Goal: Task Accomplishment & Management: Manage account settings

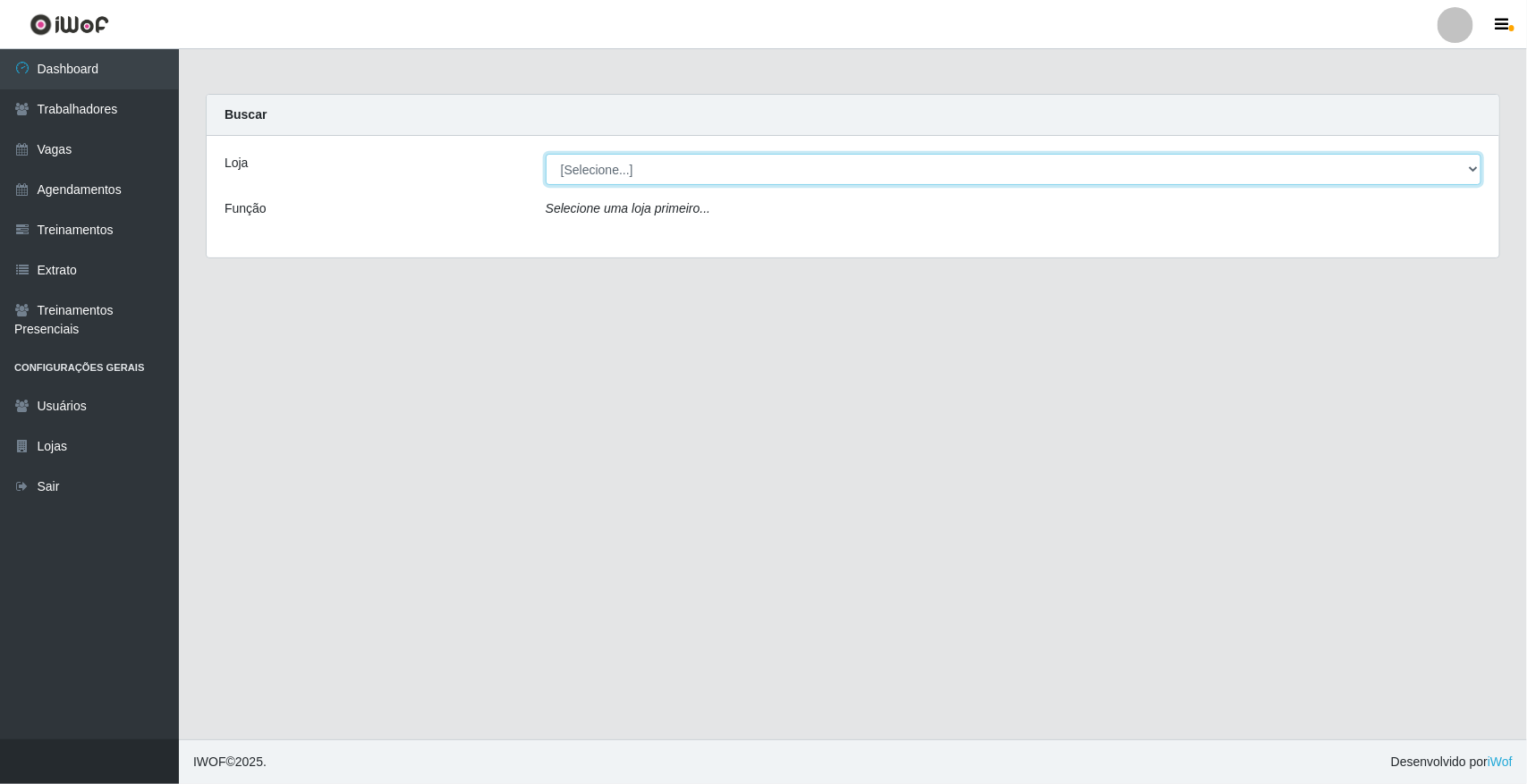
click at [1472, 170] on select "[Selecione...] [GEOGRAPHIC_DATA]" at bounding box center [1013, 169] width 935 height 31
select select "65"
click at [546, 154] on select "[Selecione...] [GEOGRAPHIC_DATA]" at bounding box center [1013, 169] width 935 height 31
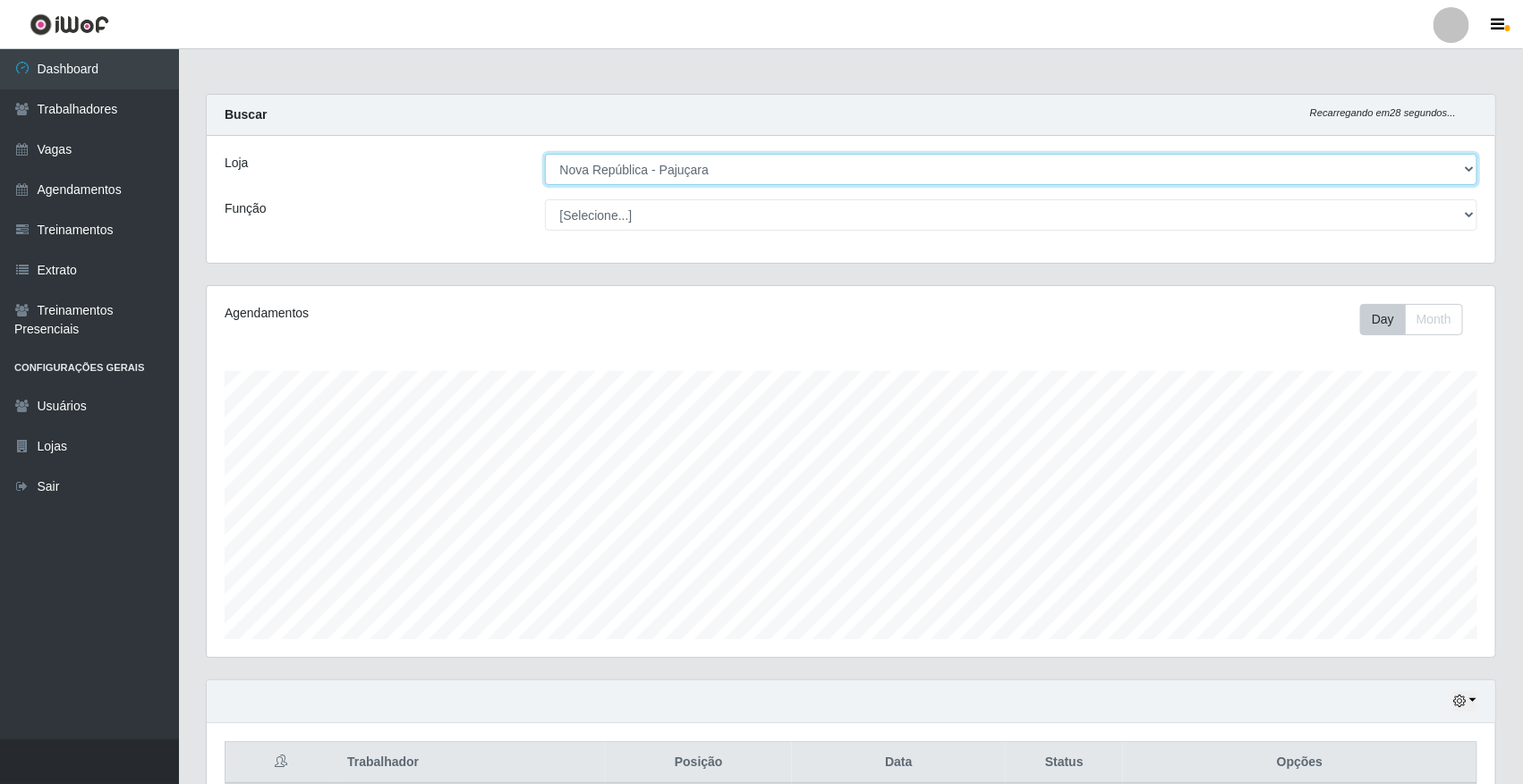
scroll to position [372, 1288]
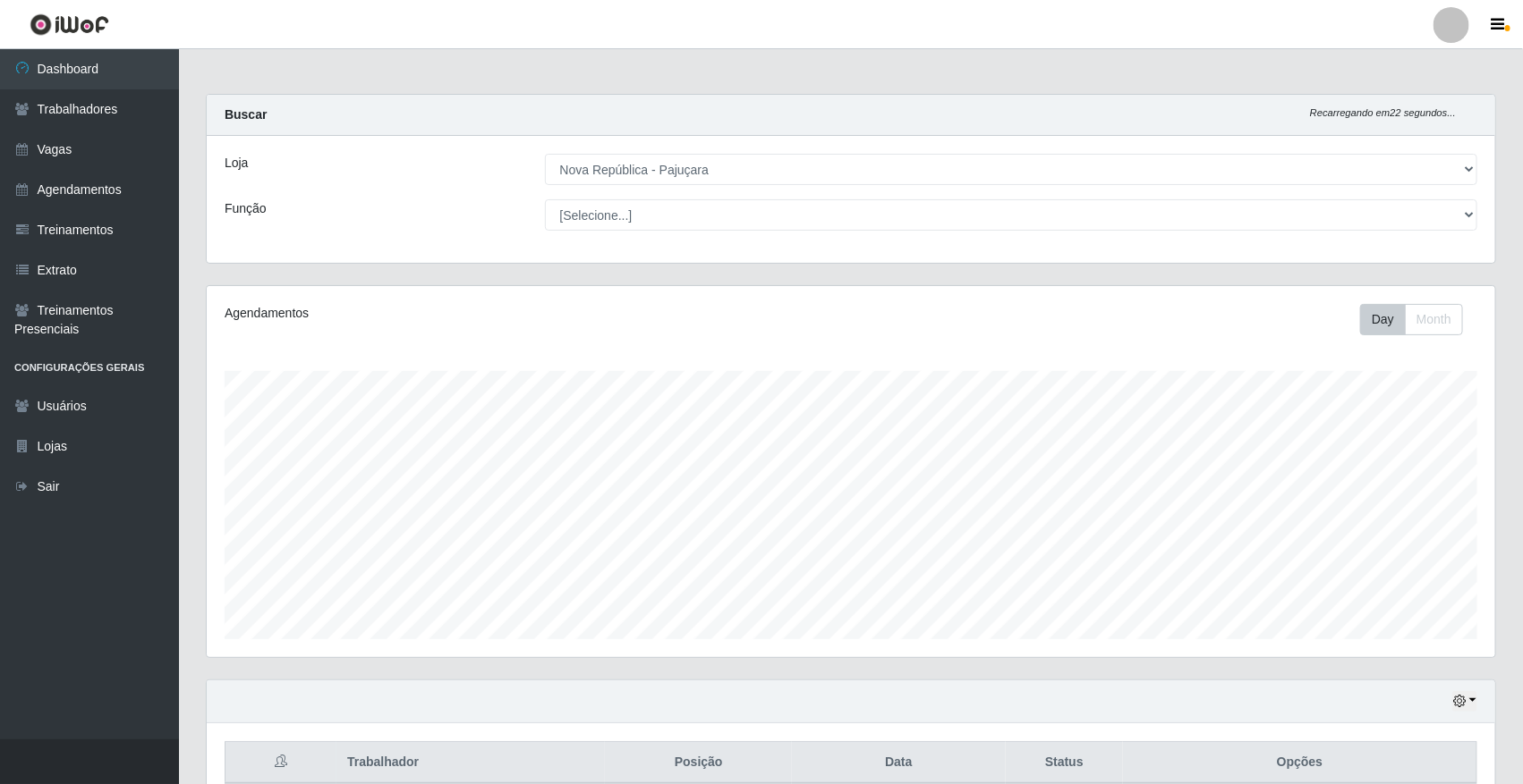
drag, startPoint x: 1519, startPoint y: 395, endPoint x: 1530, endPoint y: 432, distance: 38.6
click at [1523, 432] on html "Perfil Alterar Senha Sair Dashboard Trabalhadores Vagas Agendamentos Treinament…" at bounding box center [761, 673] width 1523 height 1347
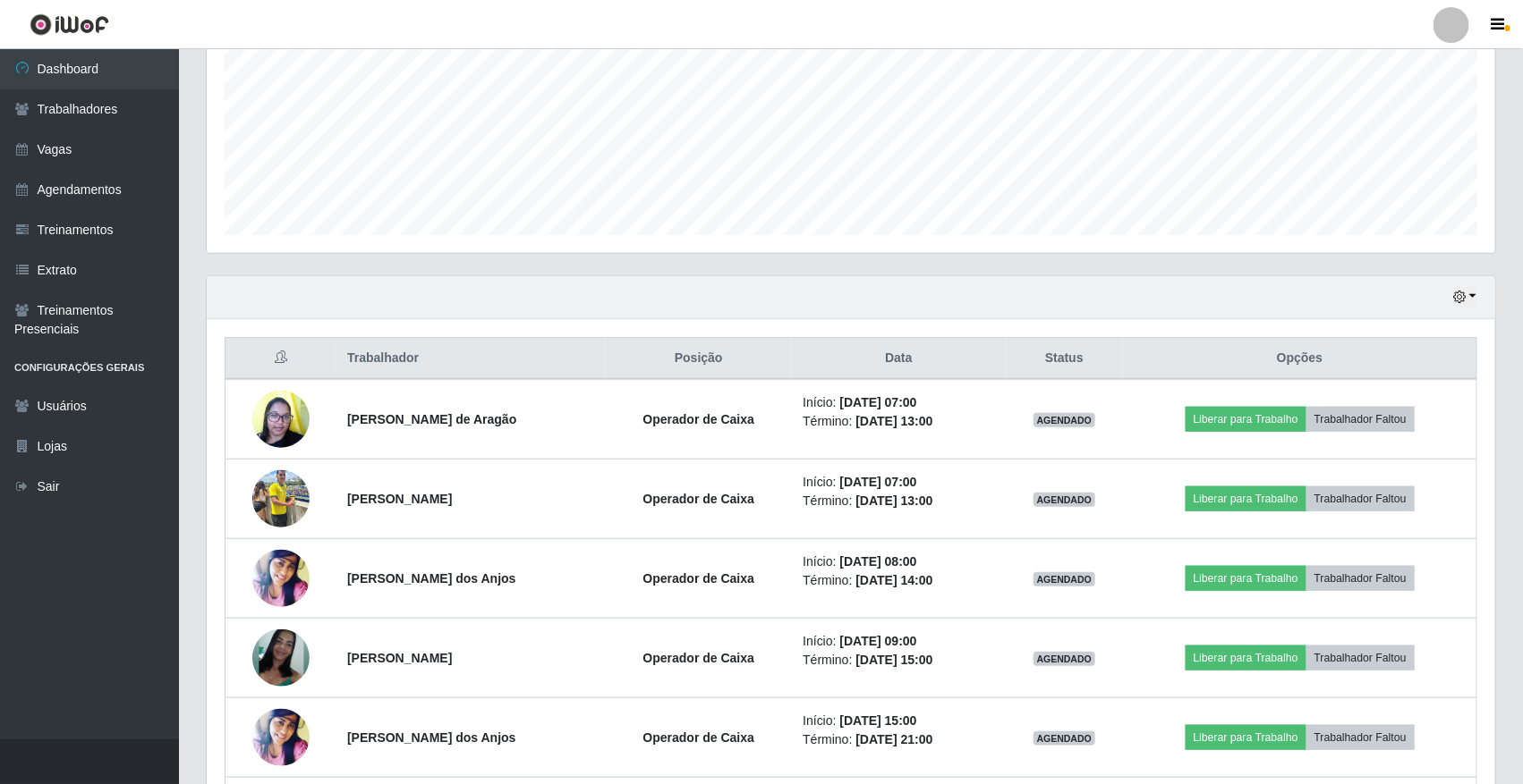
scroll to position [426, 0]
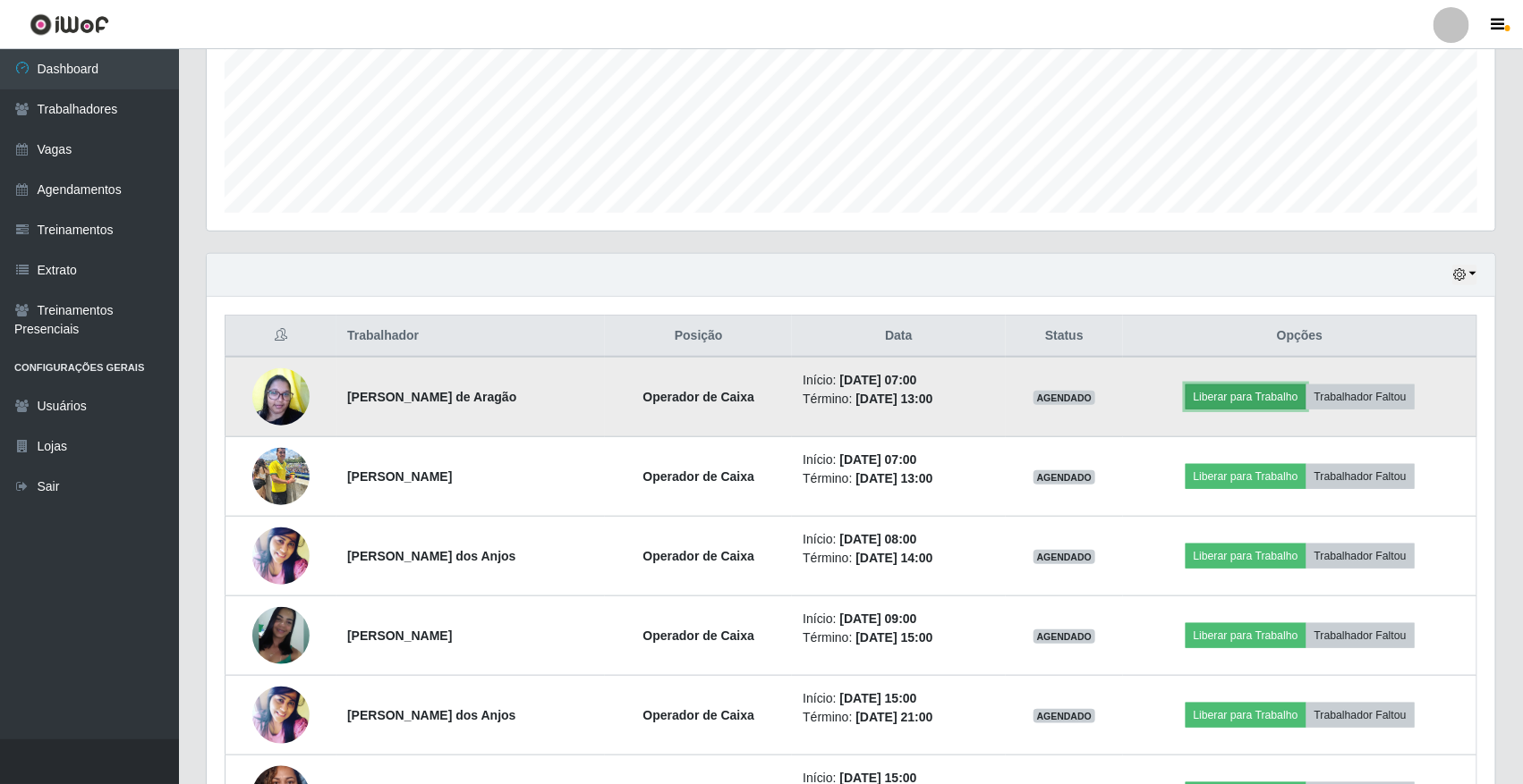
click at [1237, 395] on button "Liberar para Trabalho" at bounding box center [1245, 397] width 121 height 25
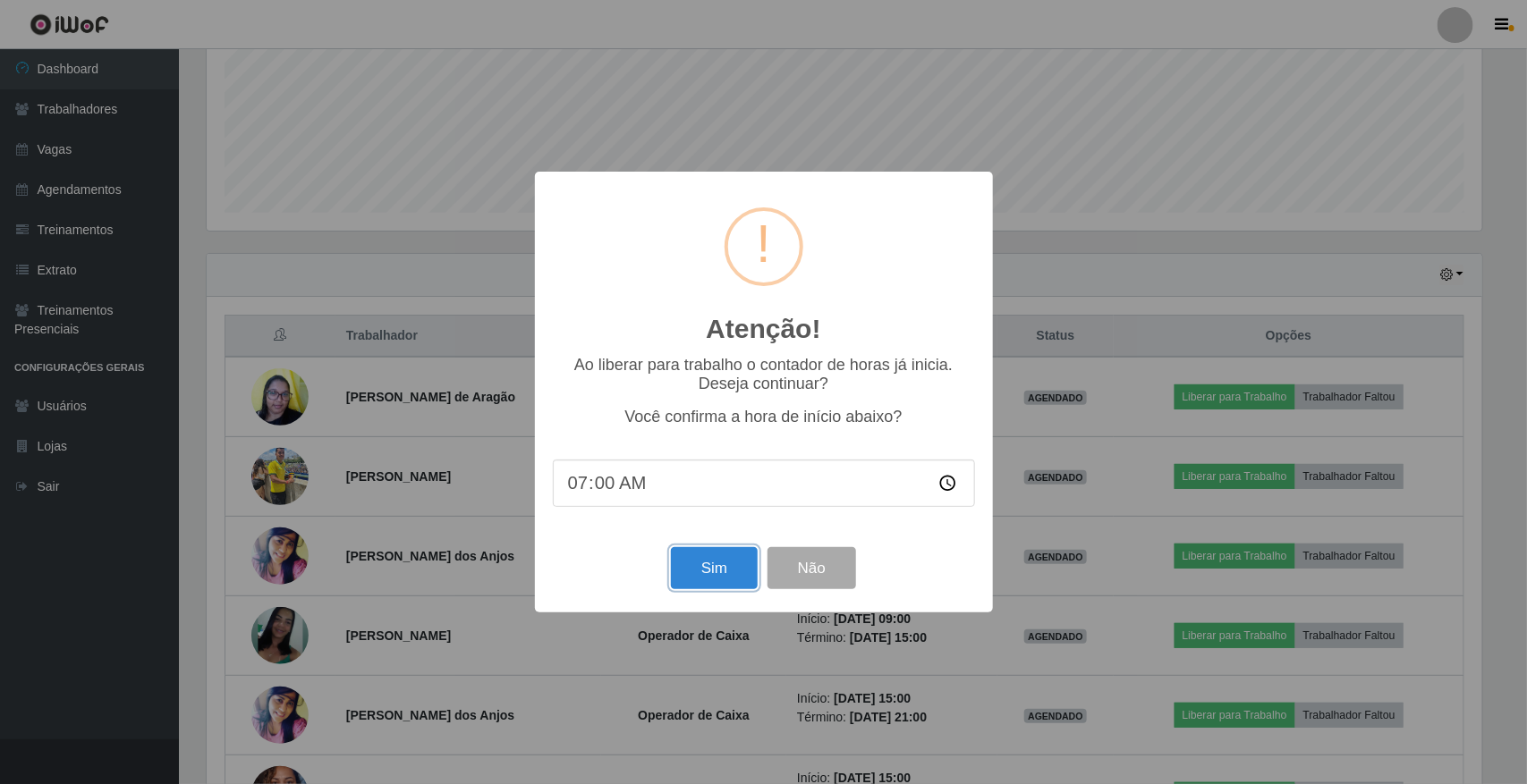
drag, startPoint x: 696, startPoint y: 566, endPoint x: 642, endPoint y: 555, distance: 55.1
click at [696, 568] on button "Sim" at bounding box center [714, 568] width 87 height 42
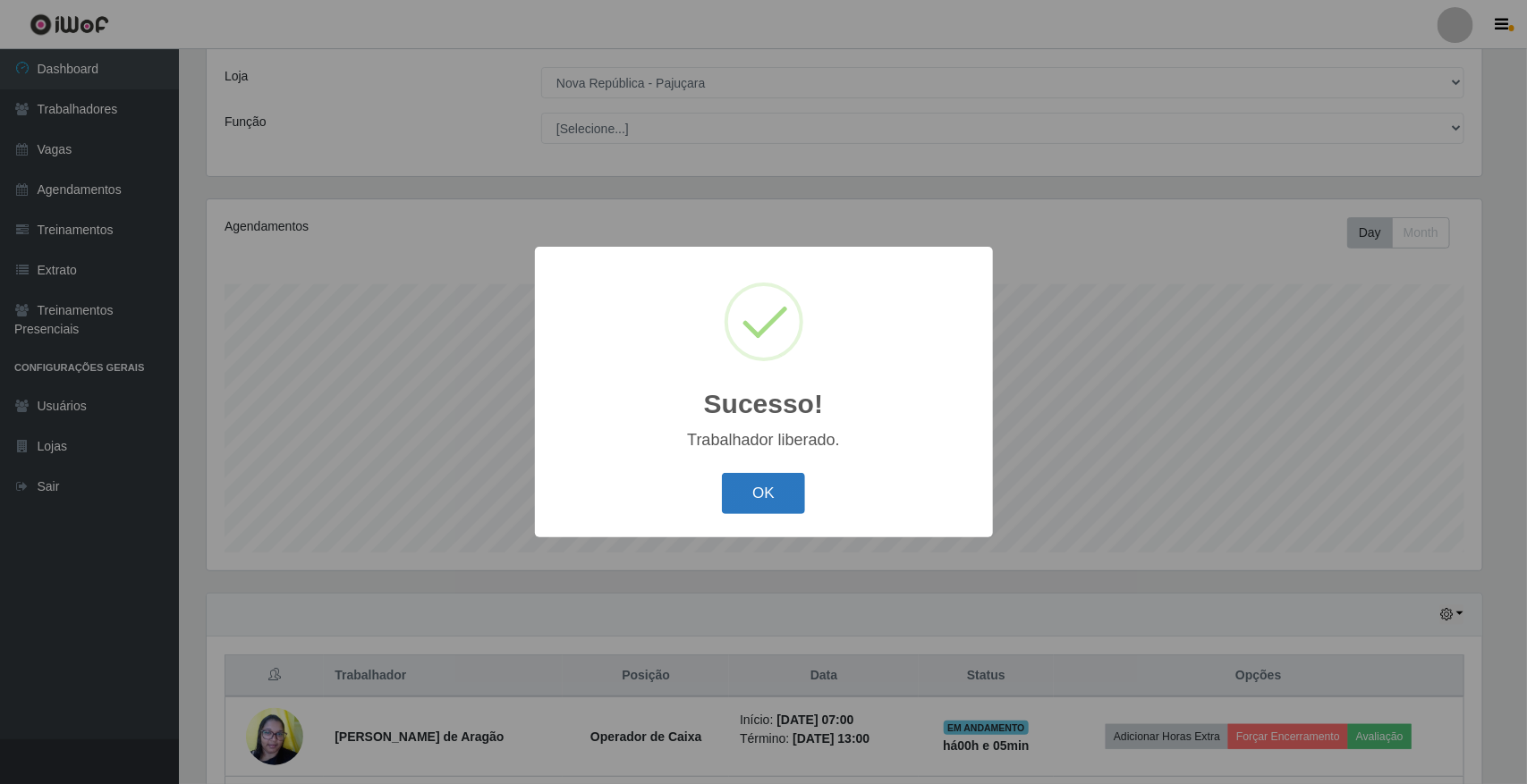
click at [779, 488] on button "OK" at bounding box center [763, 493] width 83 height 42
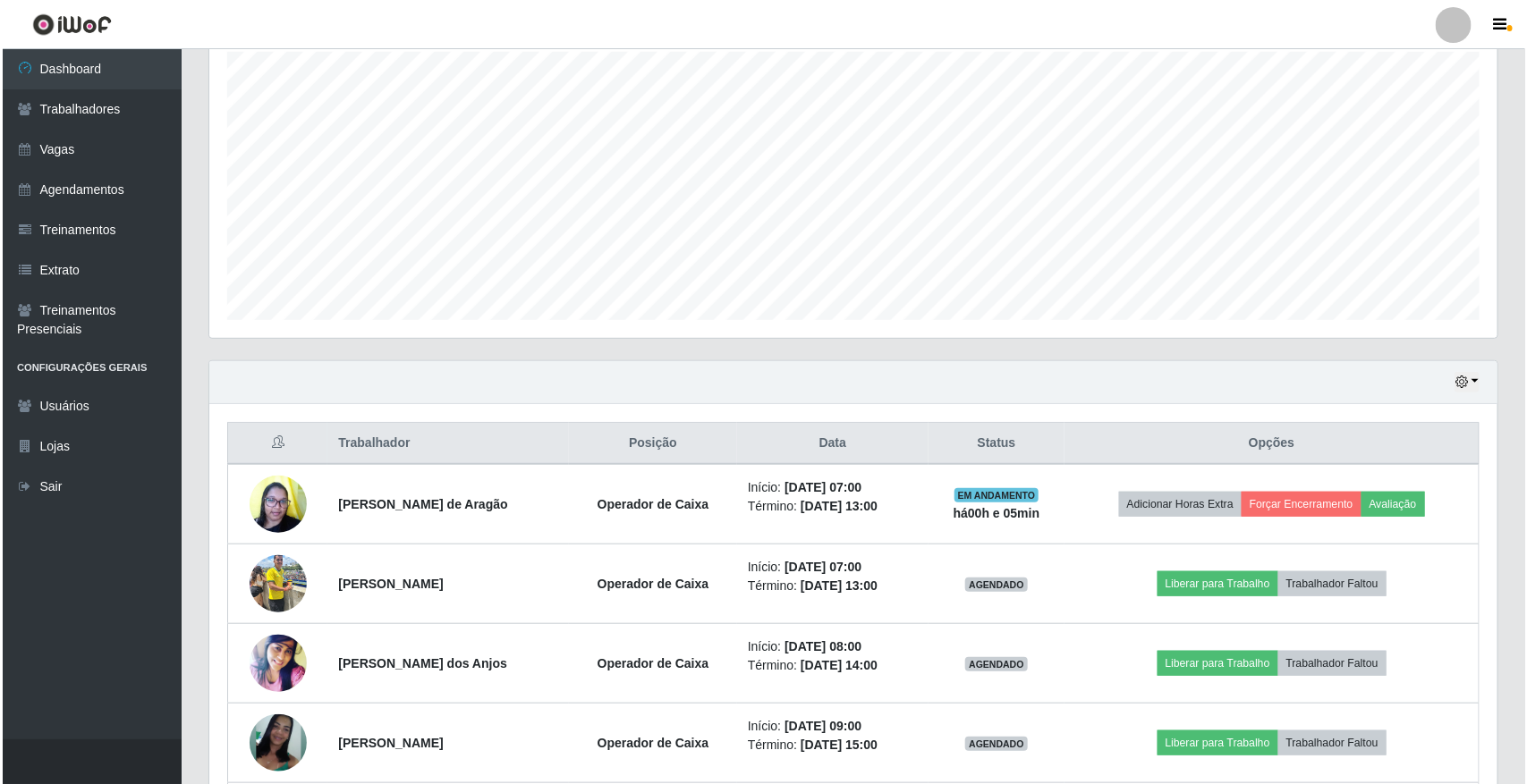
scroll to position [327, 0]
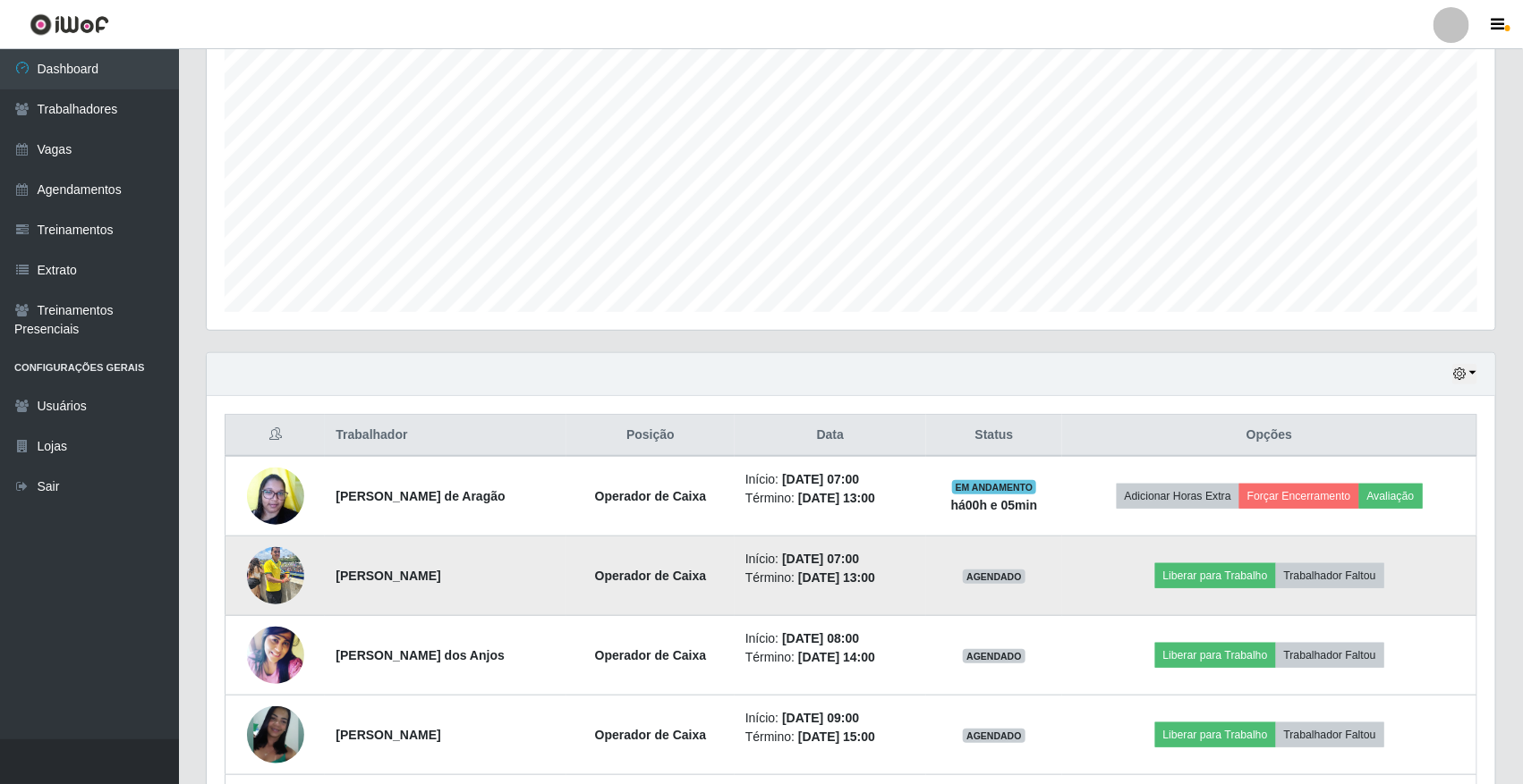
click at [265, 582] on img at bounding box center [275, 575] width 57 height 76
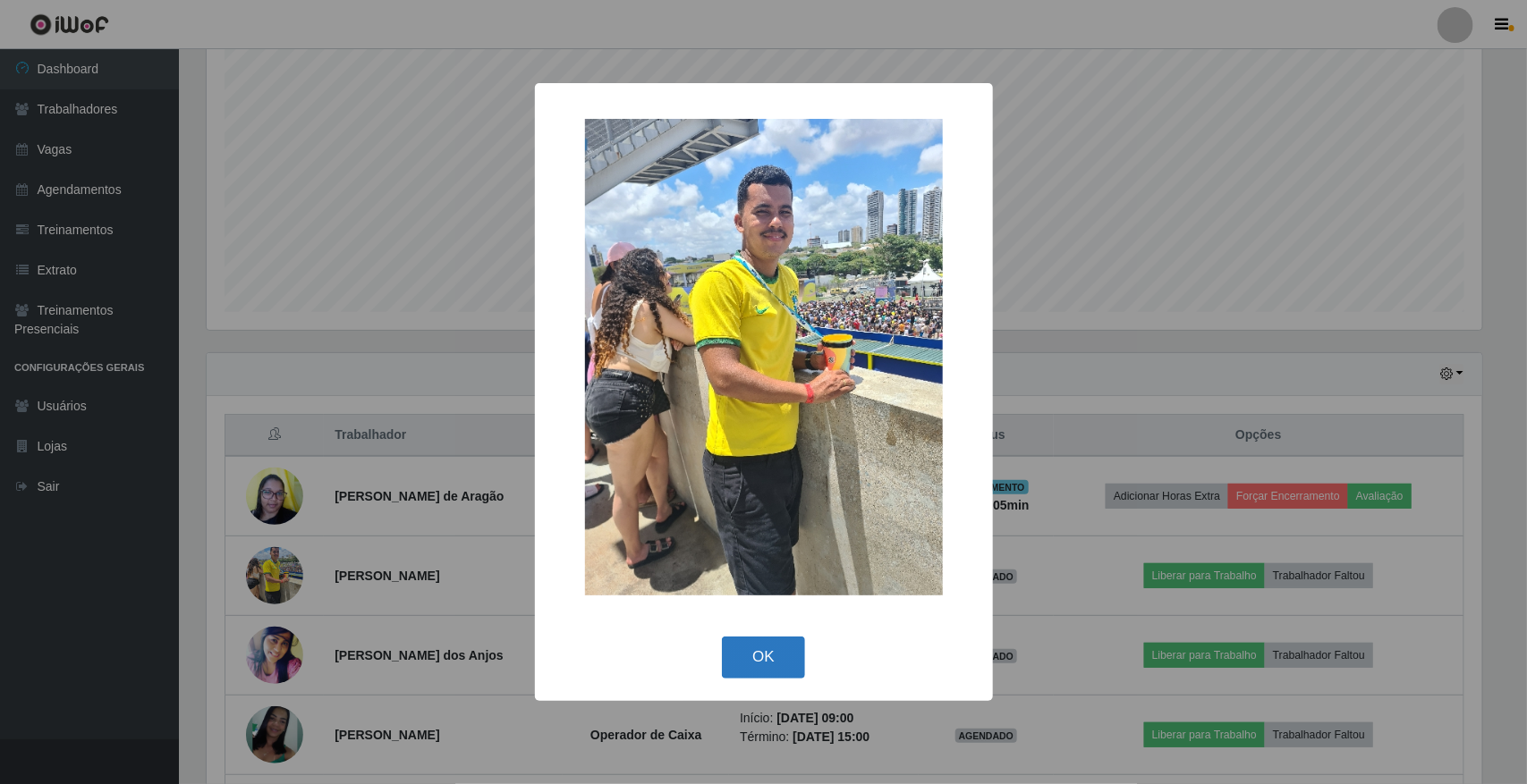
click at [778, 658] on button "OK" at bounding box center [763, 657] width 83 height 42
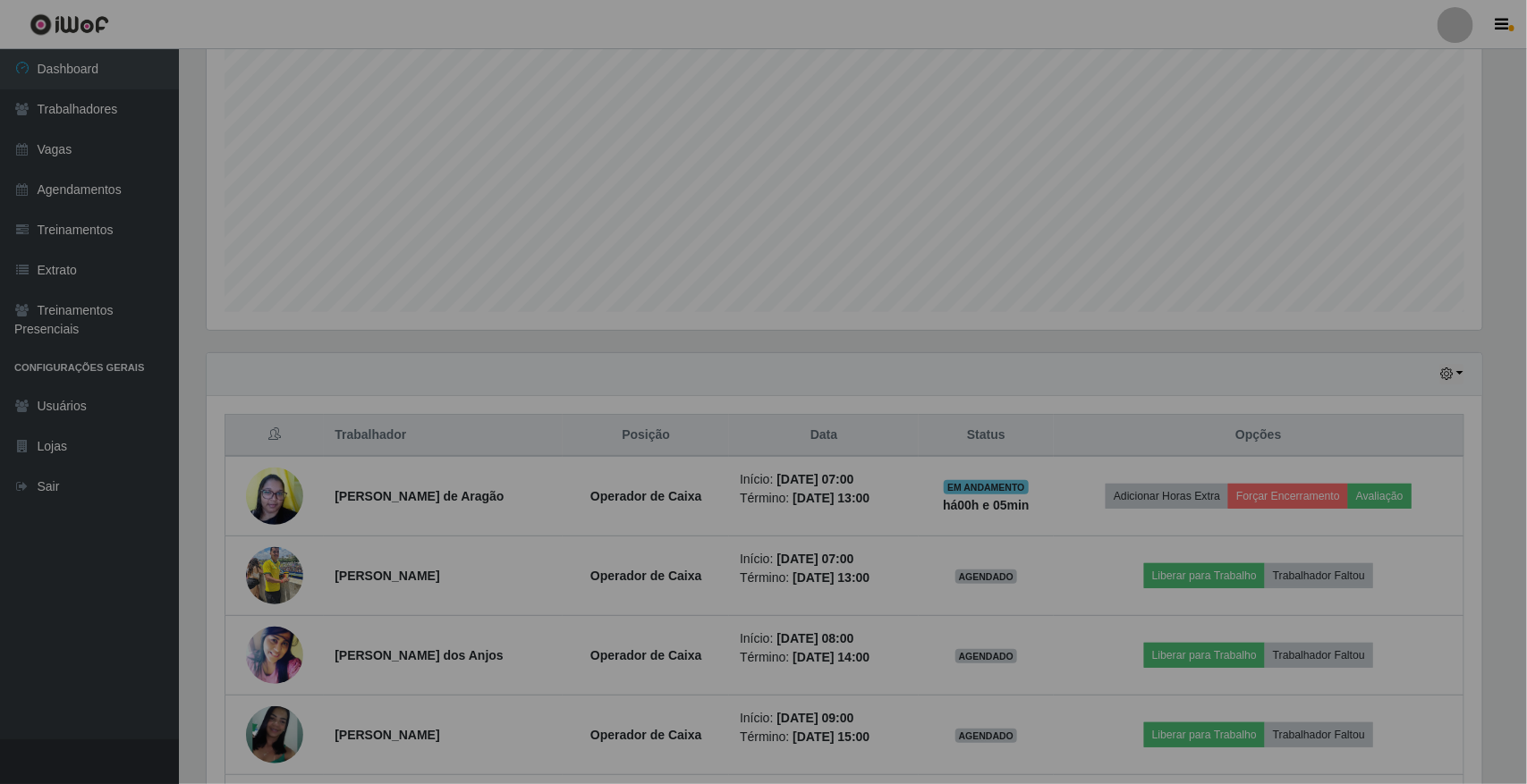
scroll to position [372, 1288]
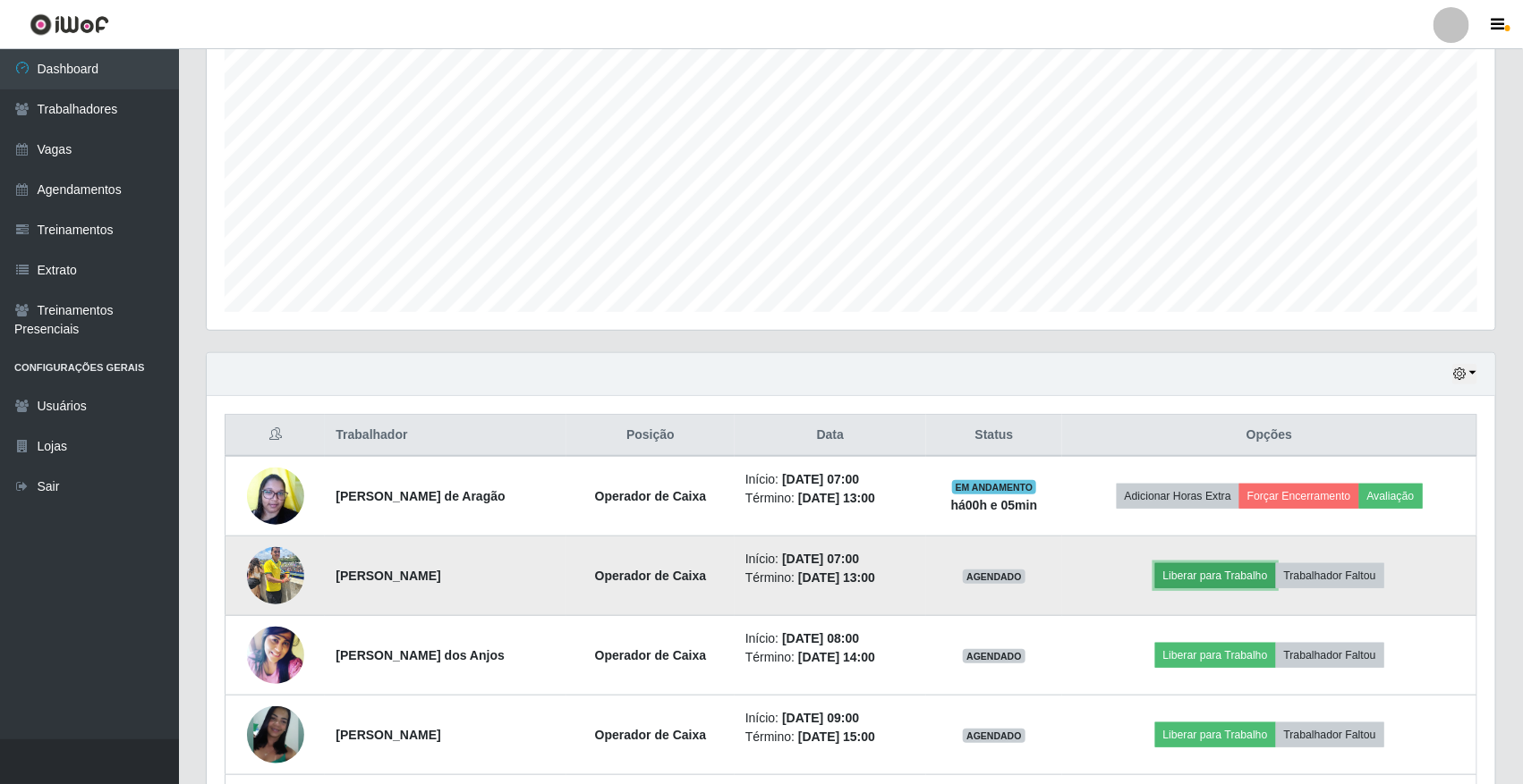
click at [1203, 574] on button "Liberar para Trabalho" at bounding box center [1214, 576] width 121 height 25
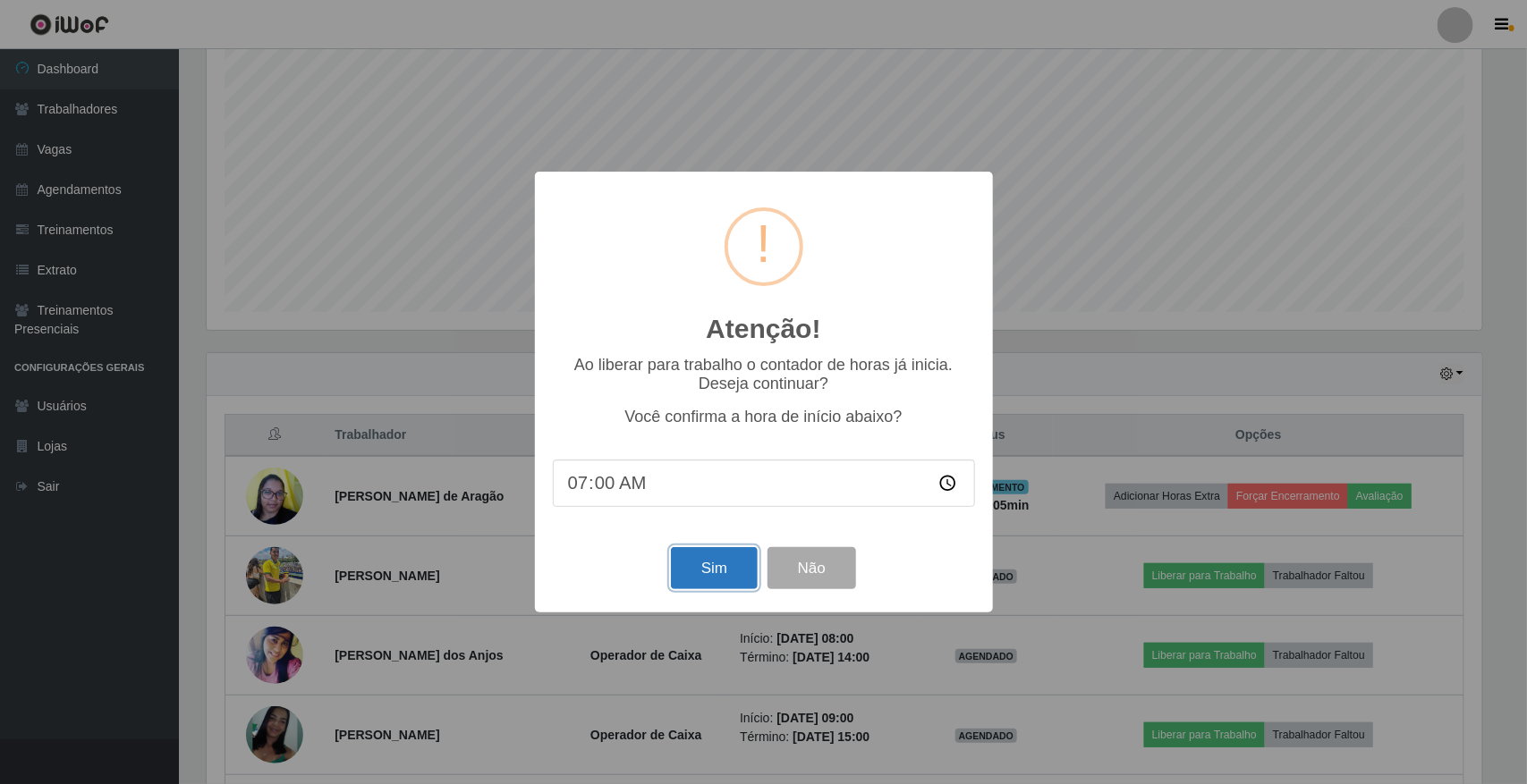
click at [721, 566] on button "Sim" at bounding box center [714, 568] width 87 height 42
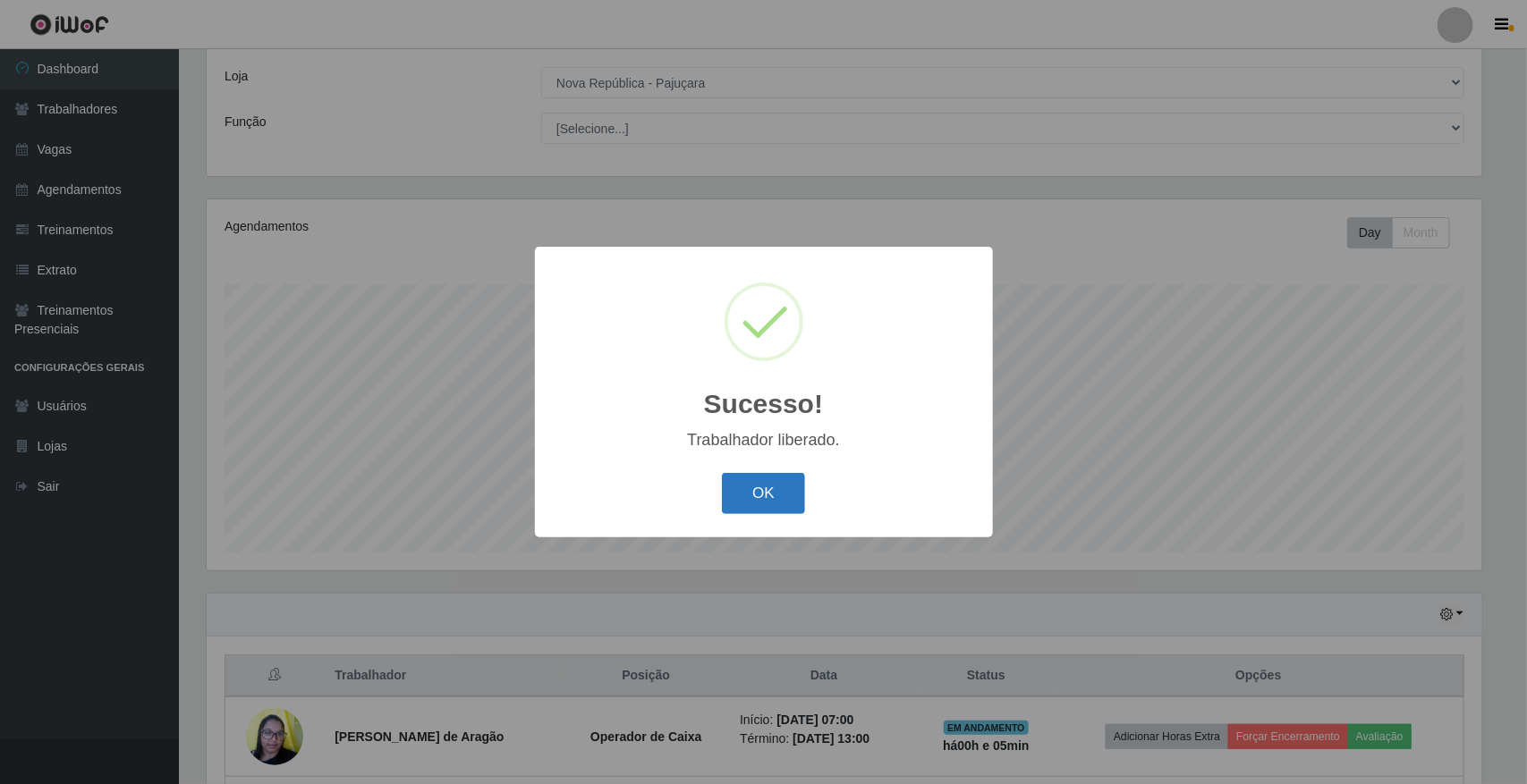
click at [764, 489] on button "OK" at bounding box center [763, 493] width 83 height 42
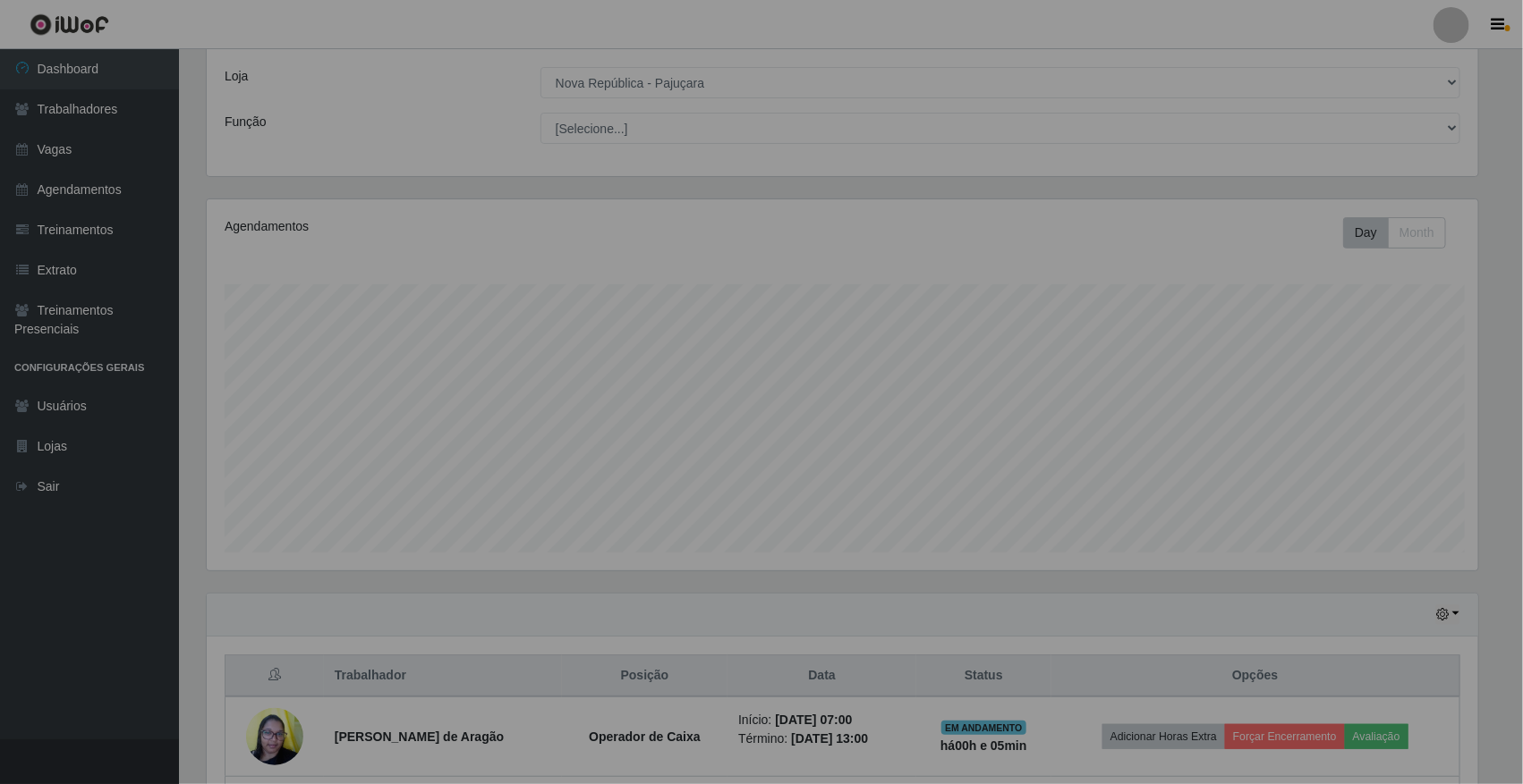
scroll to position [372, 1288]
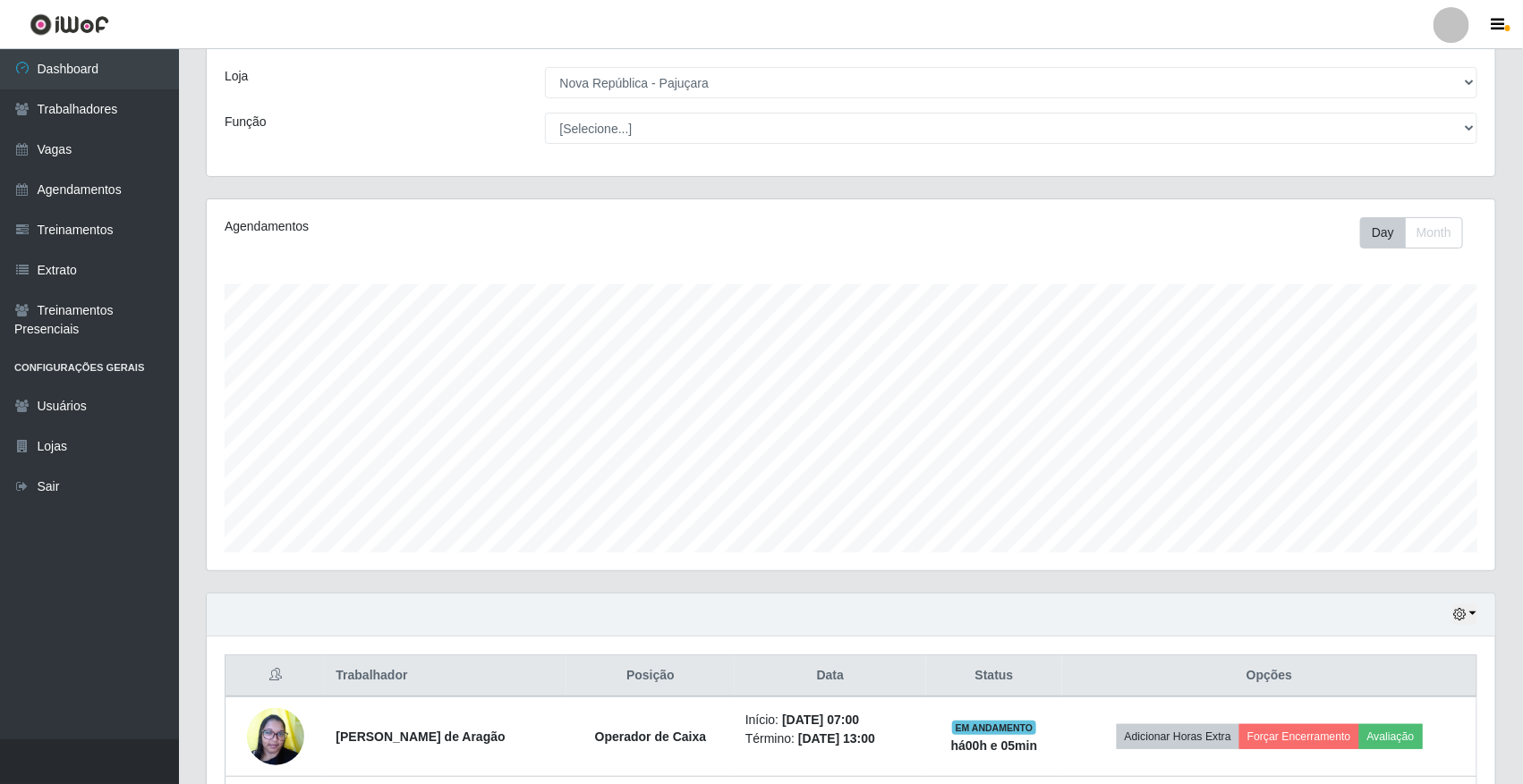
drag, startPoint x: 1522, startPoint y: 446, endPoint x: 1529, endPoint y: 480, distance: 34.7
click at [1523, 480] on html "Perfil Alterar Senha Sair Dashboard Trabalhadores Vagas Agendamentos Treinament…" at bounding box center [761, 586] width 1523 height 1347
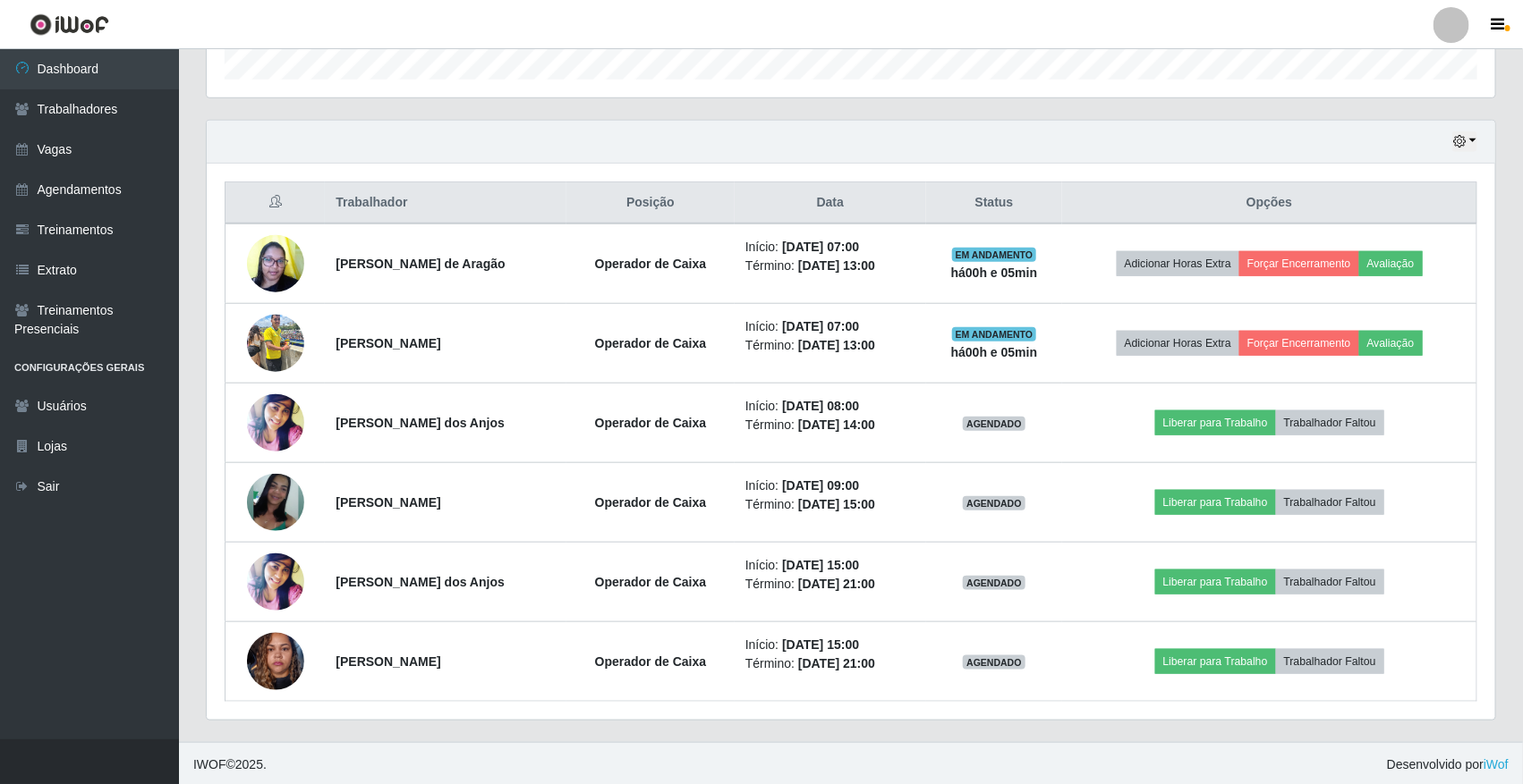
scroll to position [565, 0]
